Goal: Task Accomplishment & Management: Use online tool/utility

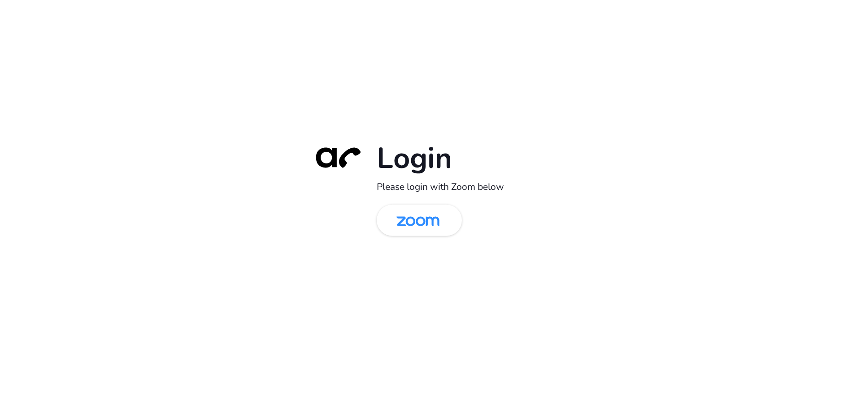
drag, startPoint x: 439, startPoint y: 215, endPoint x: 335, endPoint y: 238, distance: 106.0
click at [437, 216] on img at bounding box center [418, 221] width 62 height 29
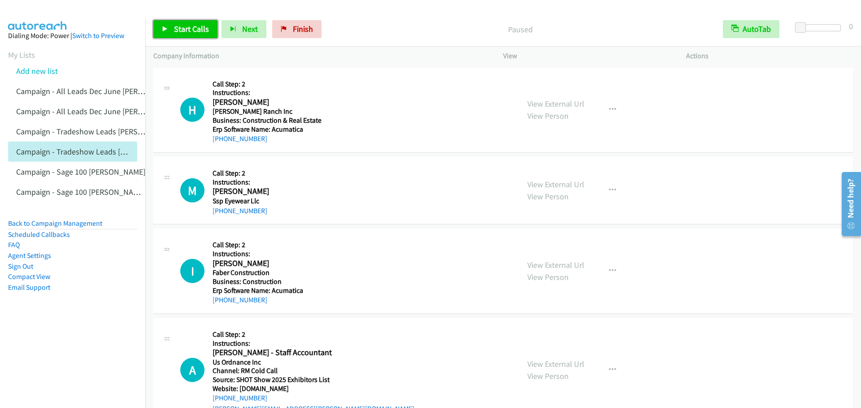
click at [186, 30] on span "Start Calls" at bounding box center [191, 29] width 35 height 10
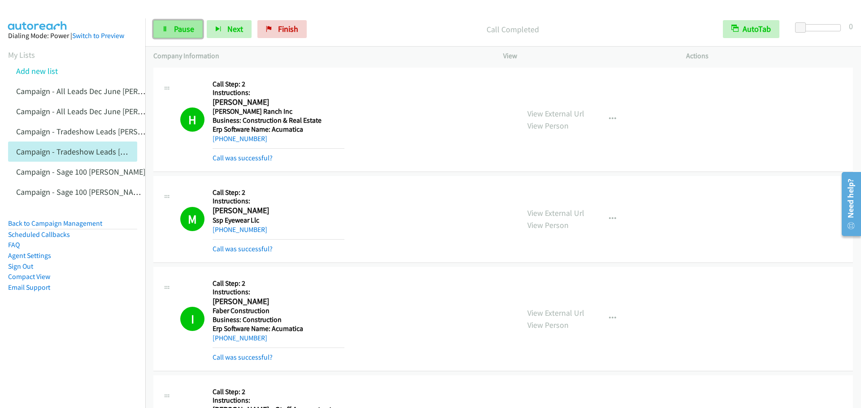
click at [187, 25] on span "Pause" at bounding box center [184, 29] width 20 height 10
click at [195, 30] on span "Start Calls" at bounding box center [191, 29] width 35 height 10
click at [187, 33] on span "Pause" at bounding box center [184, 29] width 20 height 10
click at [192, 30] on span "Start Calls" at bounding box center [191, 29] width 35 height 10
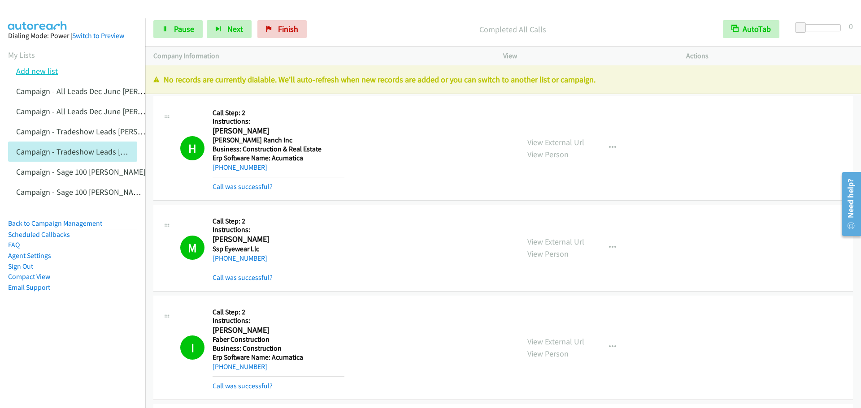
drag, startPoint x: 21, startPoint y: 56, endPoint x: 49, endPoint y: 74, distance: 33.7
click at [21, 56] on link "My Lists" at bounding box center [21, 55] width 27 height 10
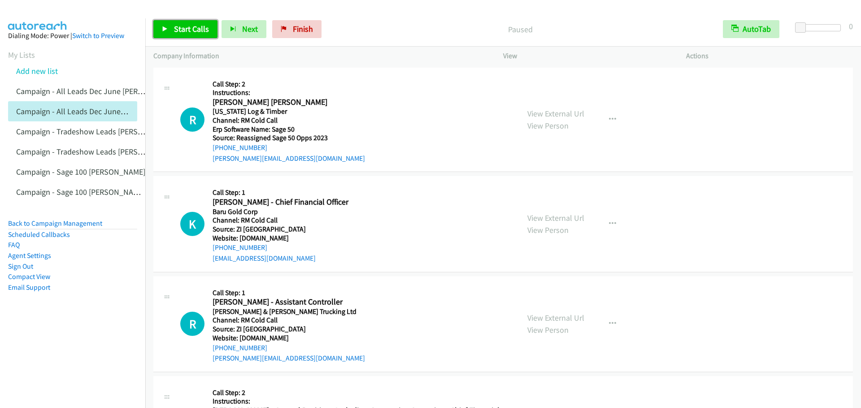
click at [180, 26] on span "Start Calls" at bounding box center [191, 29] width 35 height 10
